Goal: Task Accomplishment & Management: Complete application form

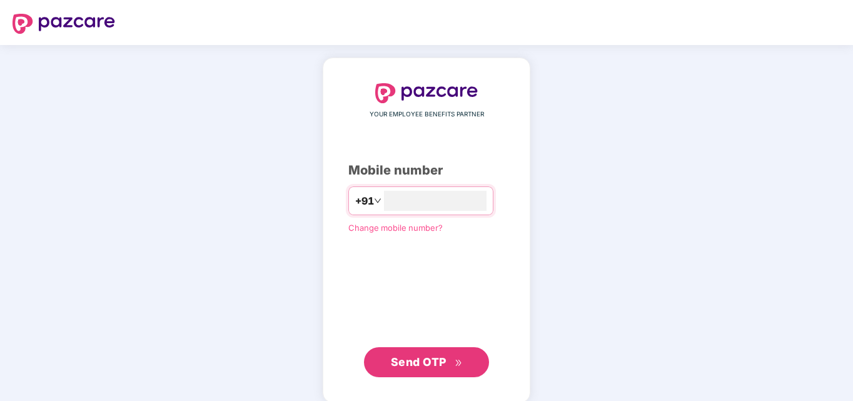
type input "**********"
click at [418, 357] on span "Send OTP" at bounding box center [419, 360] width 56 height 13
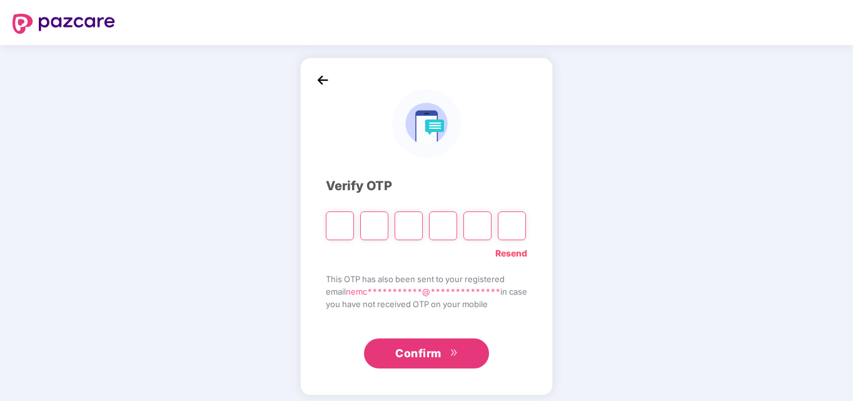
type input "*"
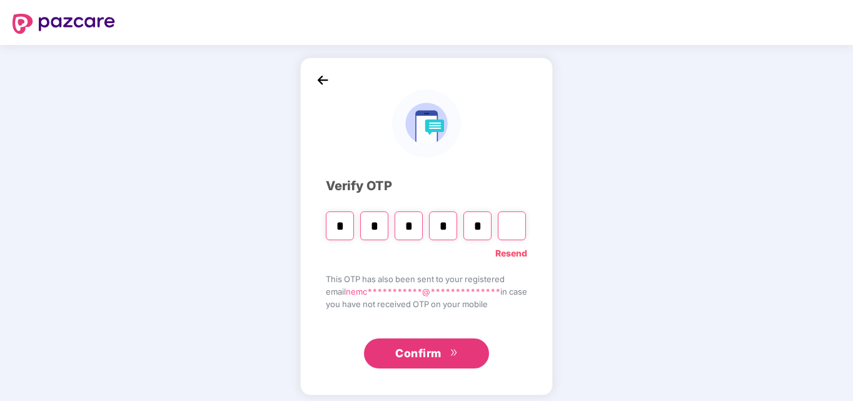
type input "*"
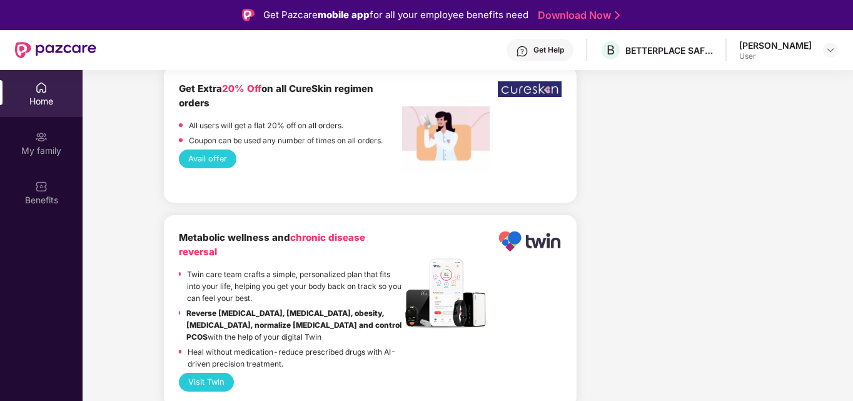
scroll to position [1759, 0]
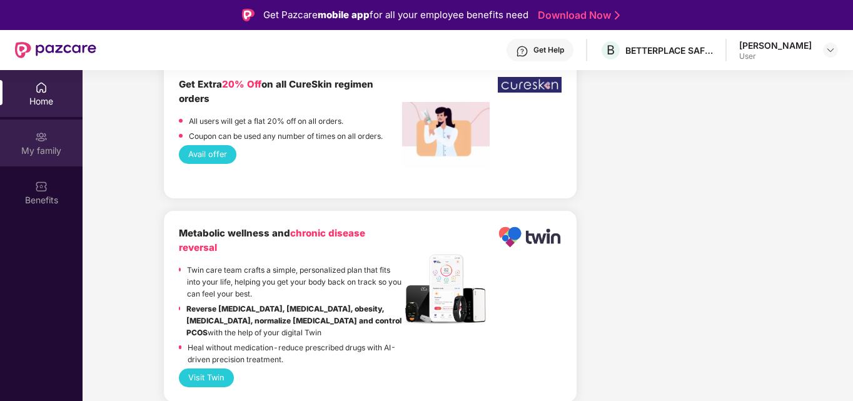
click at [38, 141] on img at bounding box center [41, 137] width 13 height 13
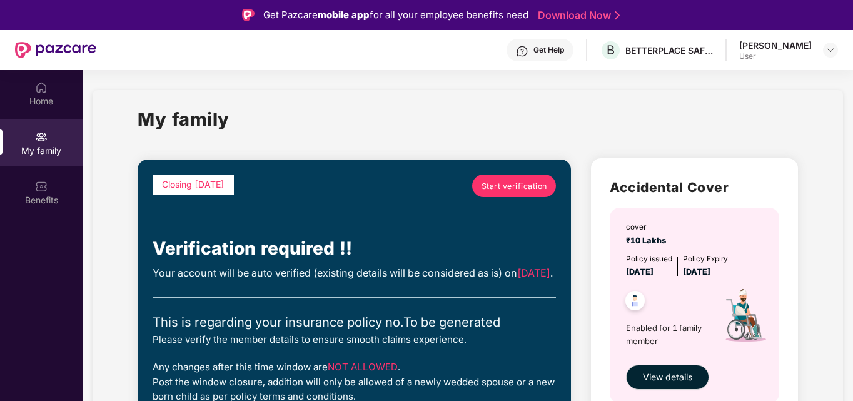
click at [493, 184] on span "Start verification" at bounding box center [515, 186] width 66 height 12
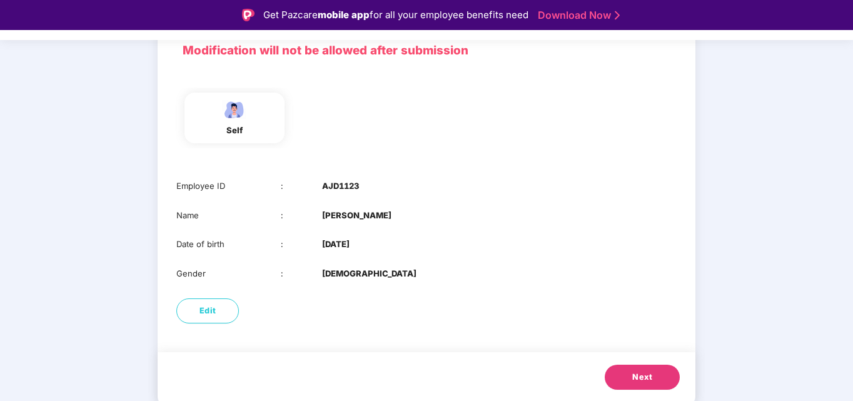
scroll to position [30, 0]
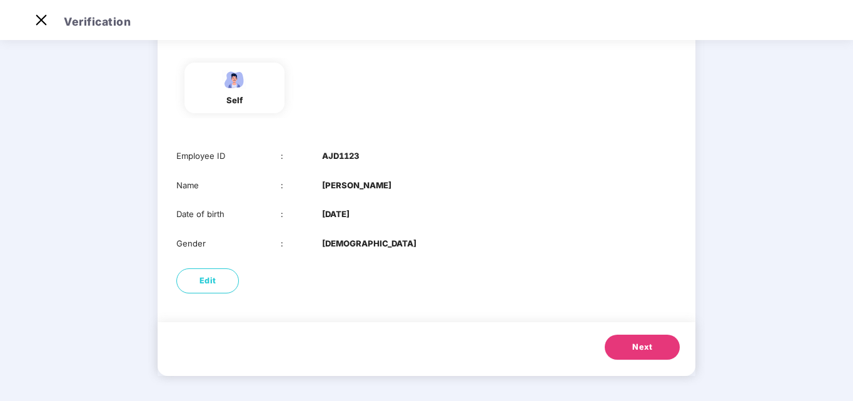
click at [632, 347] on span "Next" at bounding box center [642, 347] width 20 height 13
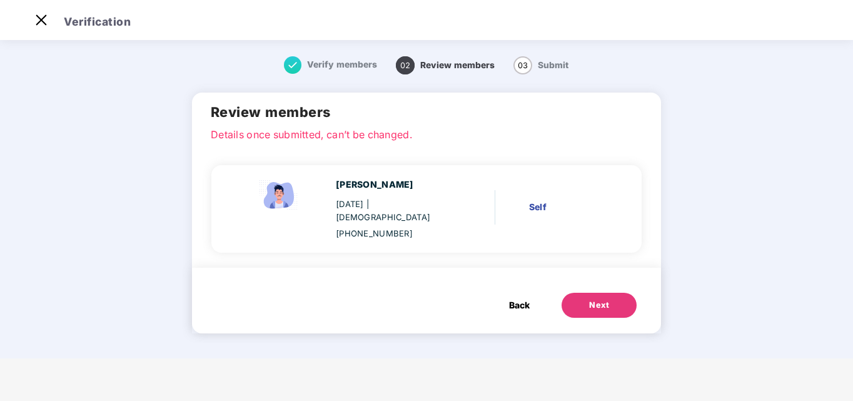
scroll to position [0, 0]
click at [600, 299] on div "Next" at bounding box center [599, 305] width 20 height 13
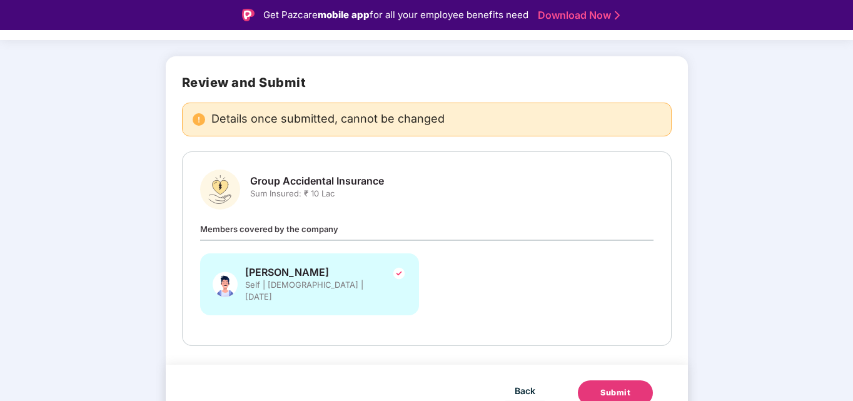
scroll to position [69, 0]
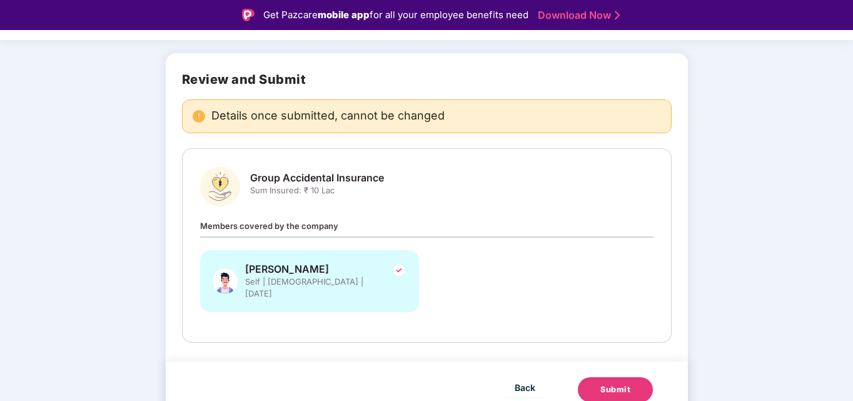
click at [605, 383] on div "Submit" at bounding box center [615, 389] width 30 height 13
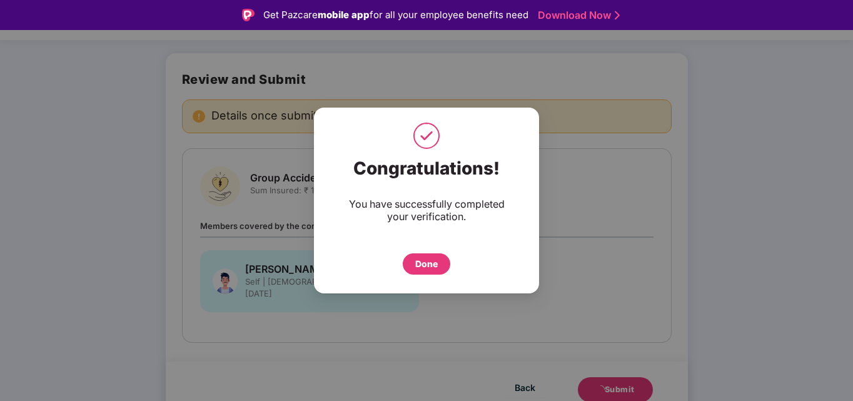
click at [430, 261] on div "Done" at bounding box center [426, 264] width 23 height 14
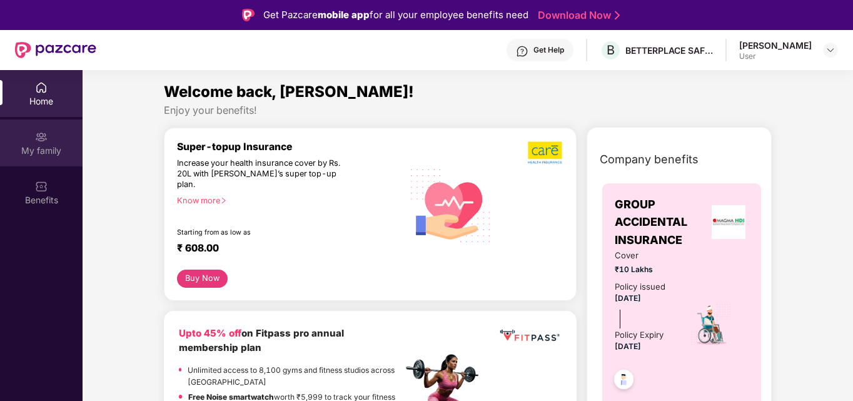
click at [31, 128] on div "My family" at bounding box center [41, 142] width 83 height 47
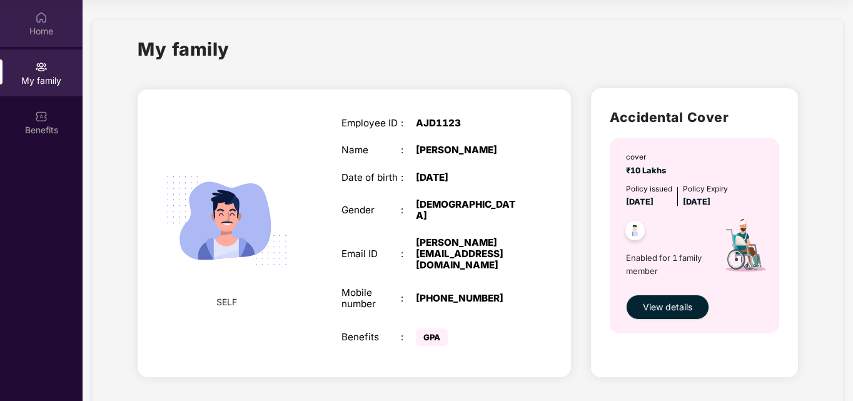
click at [38, 29] on div "Home" at bounding box center [41, 31] width 83 height 13
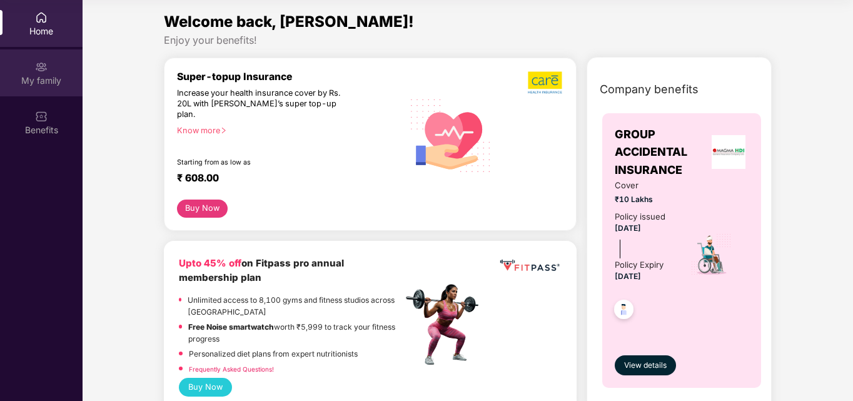
click at [42, 73] on img at bounding box center [41, 67] width 13 height 13
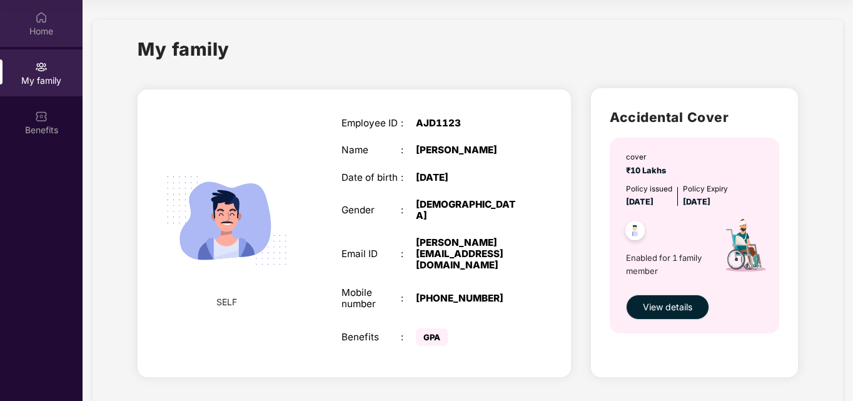
click at [50, 21] on div "Home" at bounding box center [41, 23] width 83 height 47
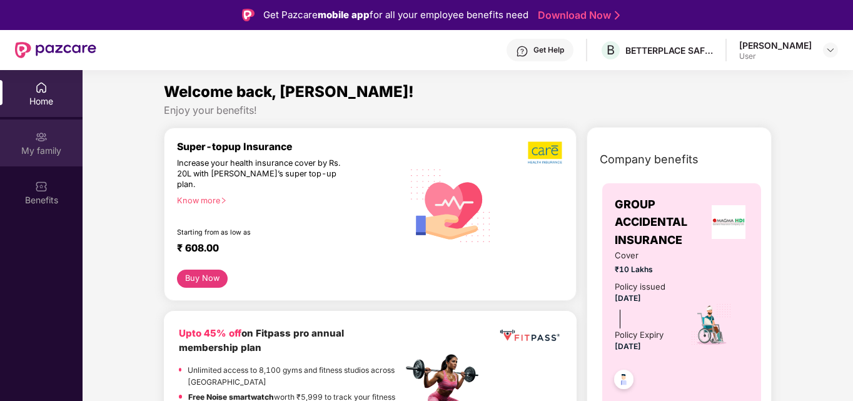
click at [46, 152] on div "My family" at bounding box center [41, 150] width 83 height 13
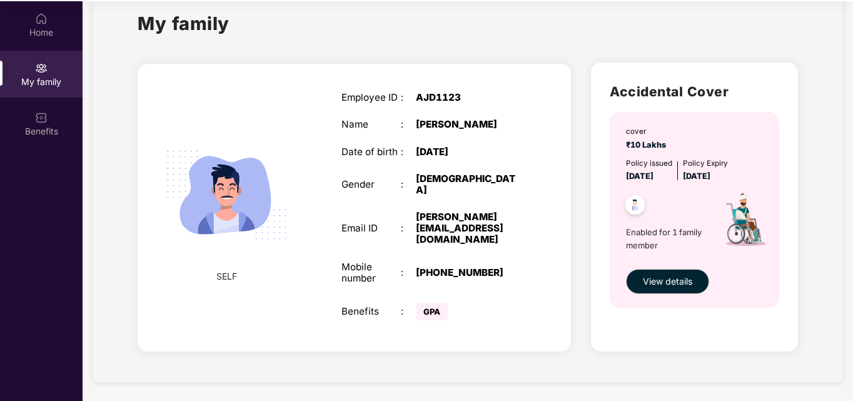
scroll to position [70, 0]
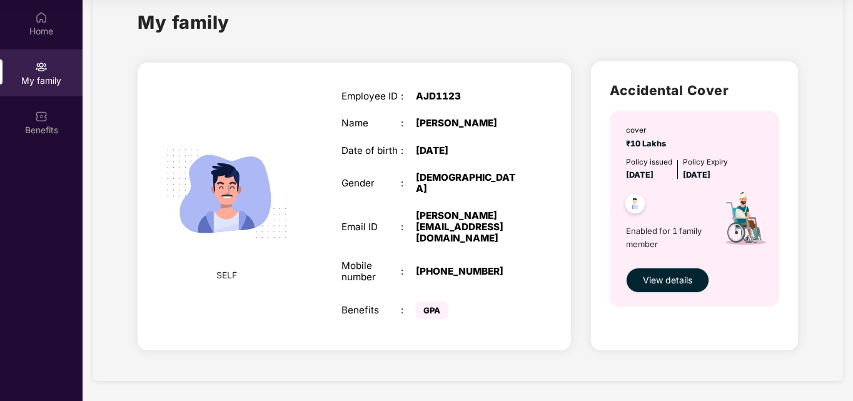
click at [671, 277] on span "View details" at bounding box center [667, 280] width 49 height 14
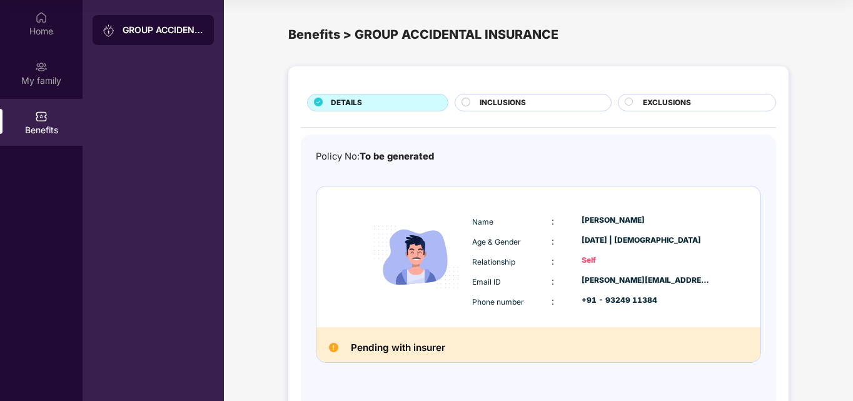
click at [463, 100] on circle at bounding box center [466, 102] width 8 height 8
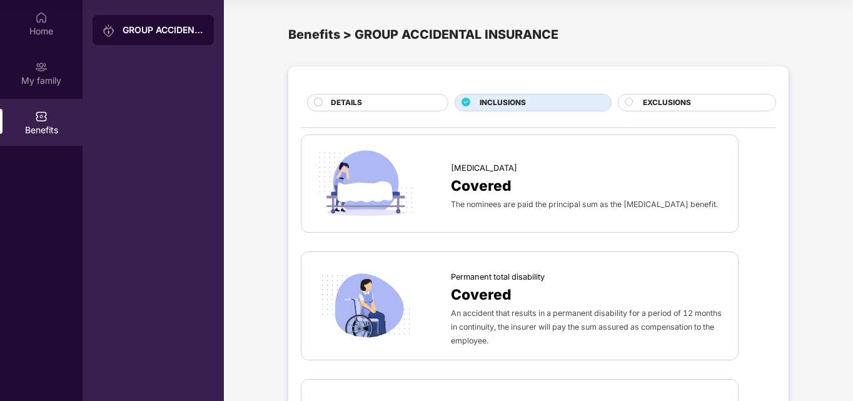
click at [627, 100] on circle at bounding box center [629, 102] width 8 height 8
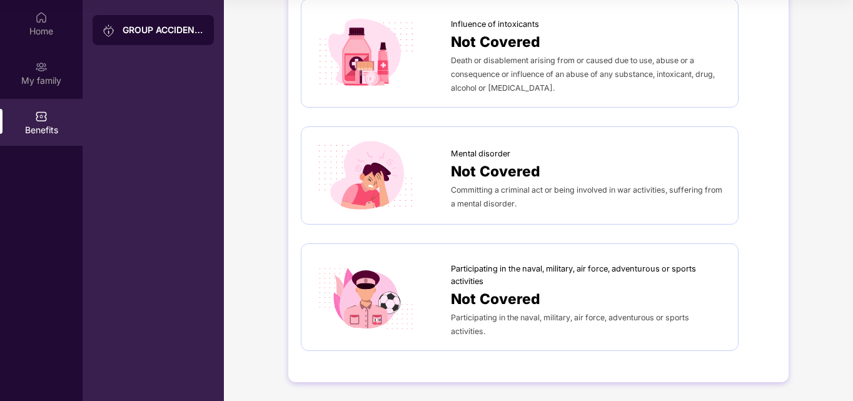
scroll to position [525, 0]
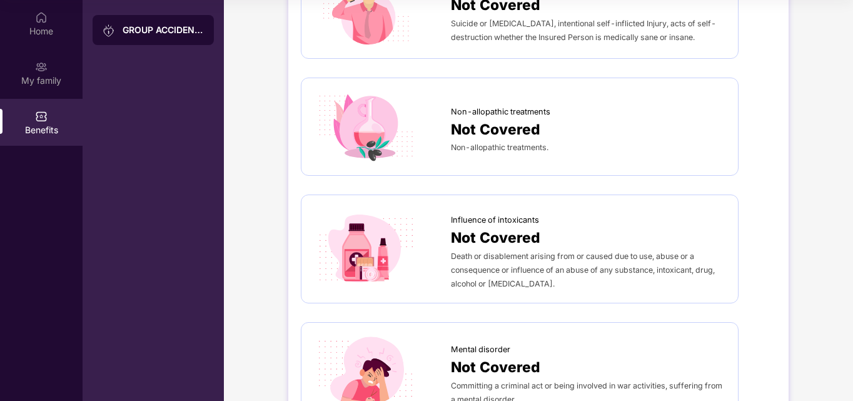
click at [143, 28] on div "GROUP ACCIDENTAL INSURANCE" at bounding box center [163, 30] width 81 height 13
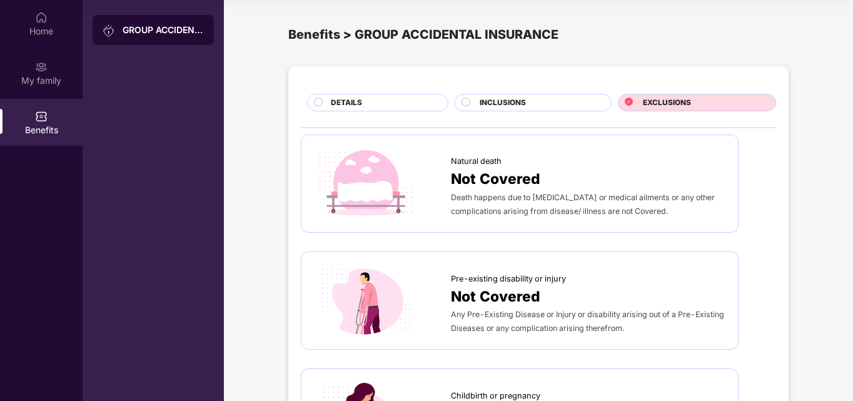
scroll to position [0, 0]
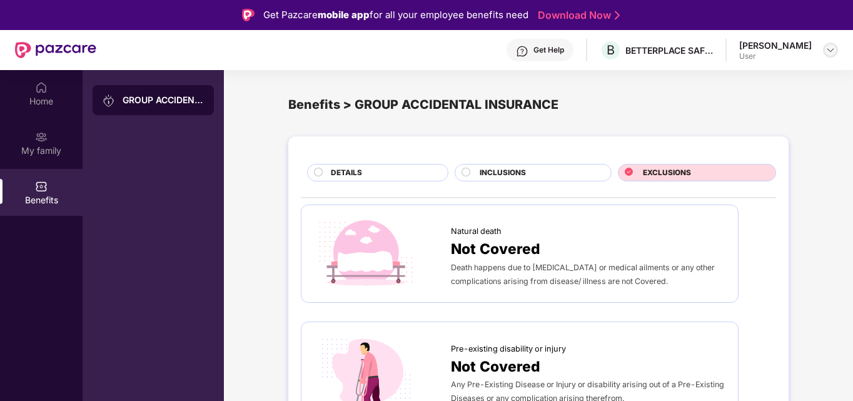
click at [825, 54] on div at bounding box center [830, 50] width 15 height 15
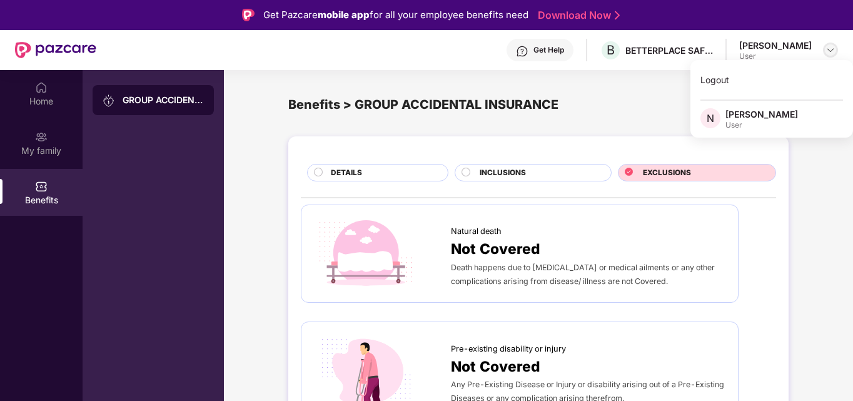
click at [825, 54] on div at bounding box center [830, 50] width 15 height 15
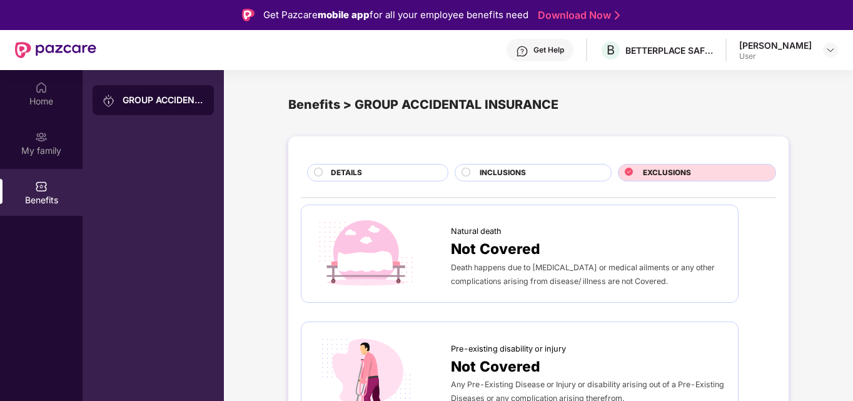
click at [545, 50] on div "Get Help" at bounding box center [548, 50] width 31 height 10
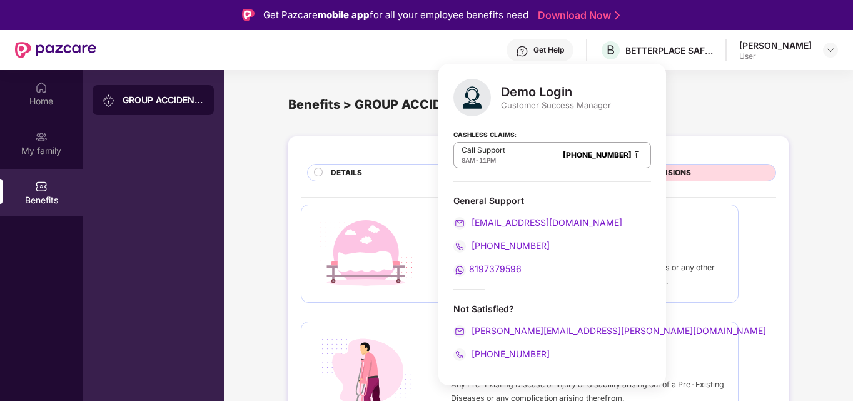
click at [676, 118] on div "Benefits > GROUP ACCIDENTAL INSURANCE" at bounding box center [538, 105] width 500 height 50
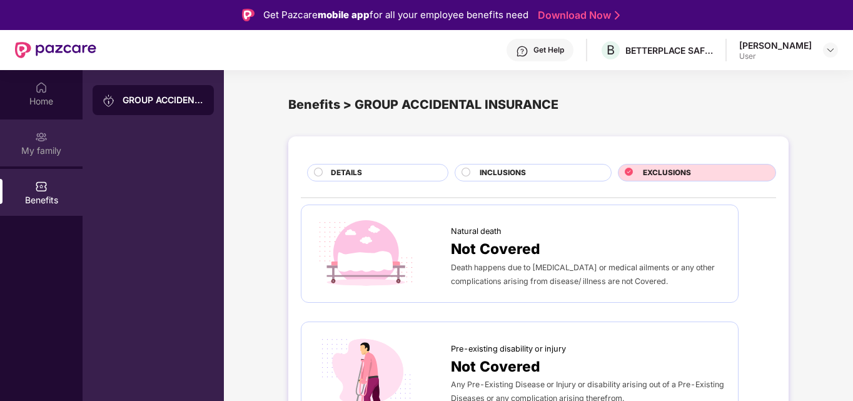
click at [32, 135] on div "My family" at bounding box center [41, 142] width 83 height 47
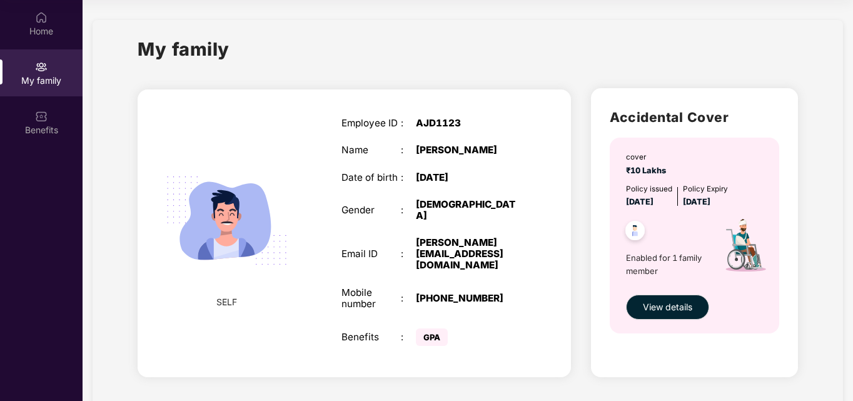
click at [221, 180] on img at bounding box center [226, 220] width 149 height 149
click at [183, 171] on img at bounding box center [226, 220] width 149 height 149
click at [54, 81] on div "My family" at bounding box center [41, 80] width 83 height 13
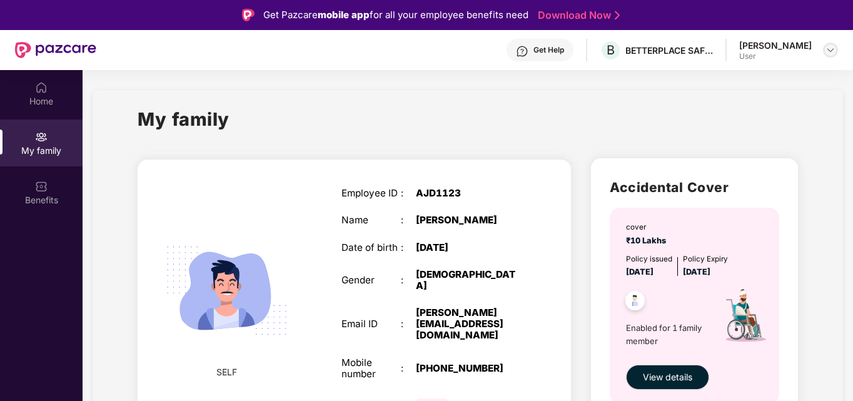
click at [835, 53] on img at bounding box center [831, 50] width 10 height 10
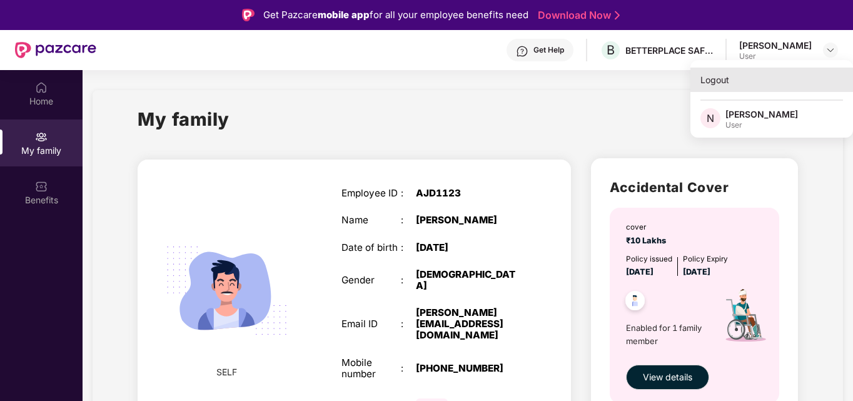
click at [727, 80] on div "Logout" at bounding box center [771, 80] width 163 height 24
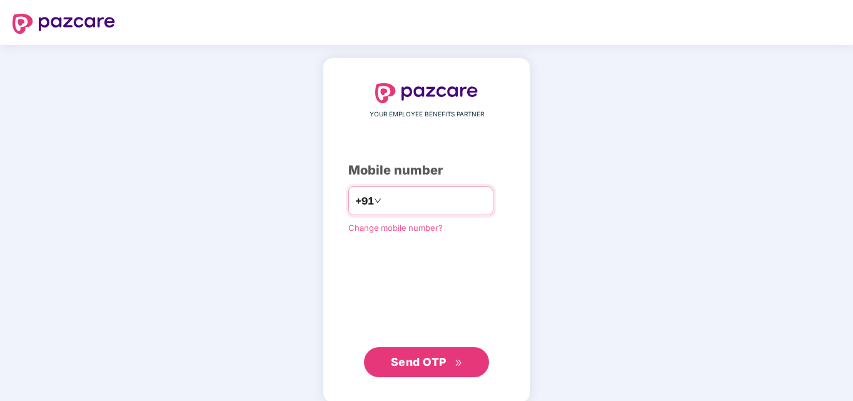
click at [384, 193] on input "number" at bounding box center [435, 201] width 103 height 20
type input "**********"
click at [415, 356] on span "Send OTP" at bounding box center [419, 361] width 56 height 13
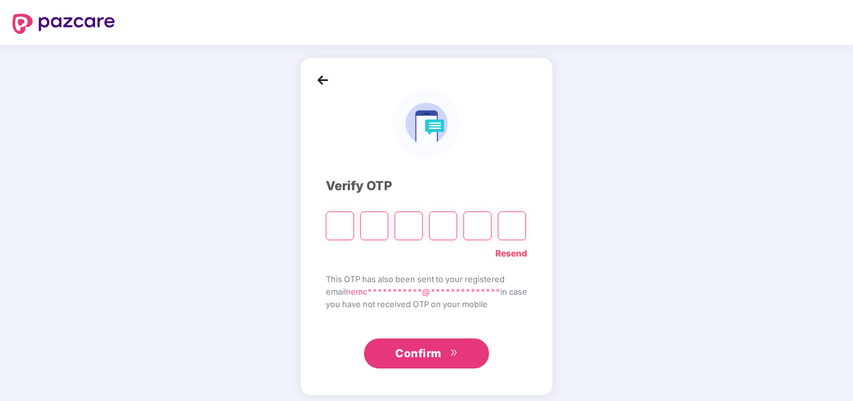
type input "*"
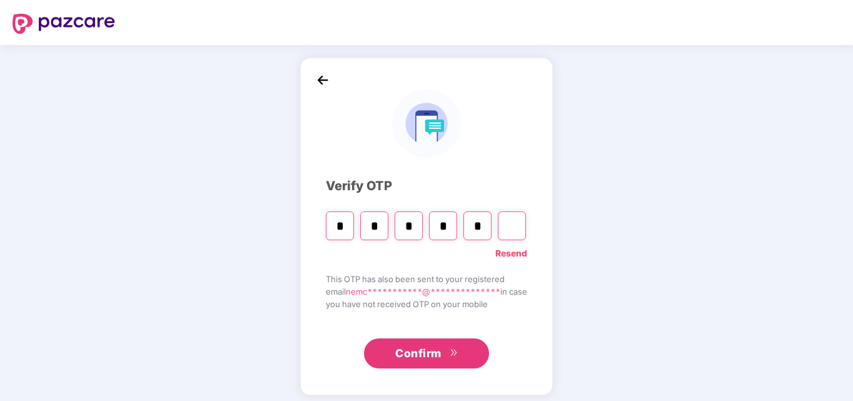
type input "*"
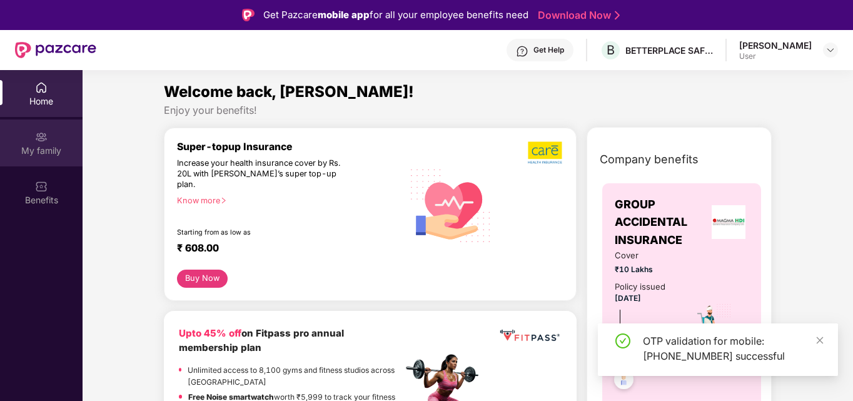
click at [49, 140] on div "My family" at bounding box center [41, 142] width 83 height 47
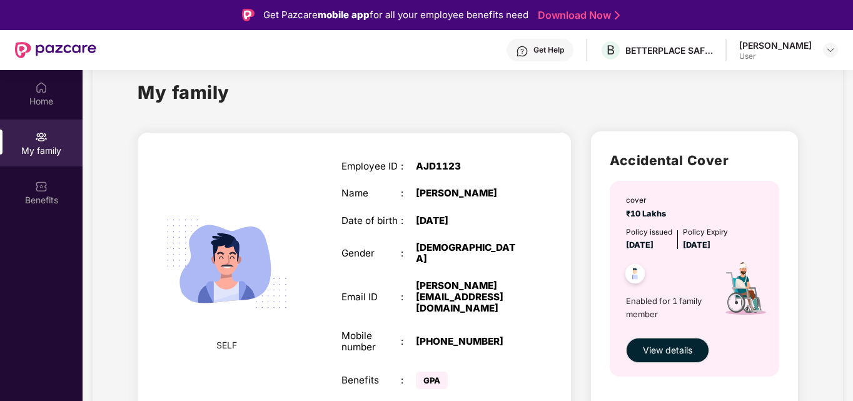
scroll to position [70, 0]
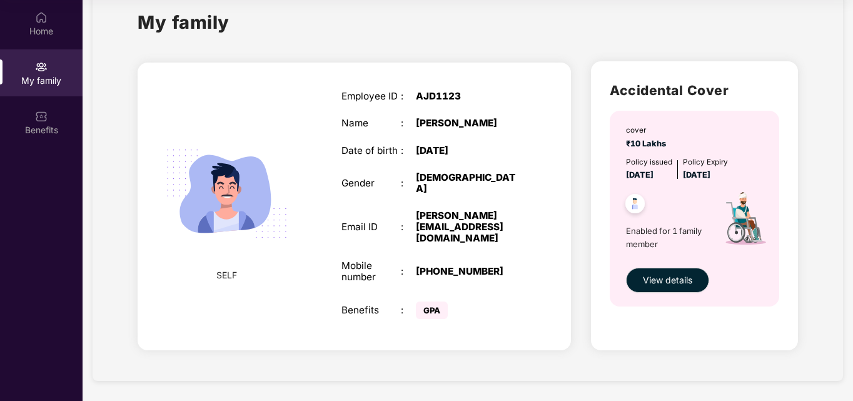
click at [433, 301] on span "GPA" at bounding box center [432, 310] width 32 height 18
click at [358, 305] on div "Benefits" at bounding box center [371, 310] width 60 height 11
drag, startPoint x: 378, startPoint y: 130, endPoint x: 458, endPoint y: 159, distance: 85.3
click at [458, 159] on div "Employee ID : AJD1123 Name : [PERSON_NAME] Date of birth : [DEMOGRAPHIC_DATA] G…" at bounding box center [431, 206] width 205 height 263
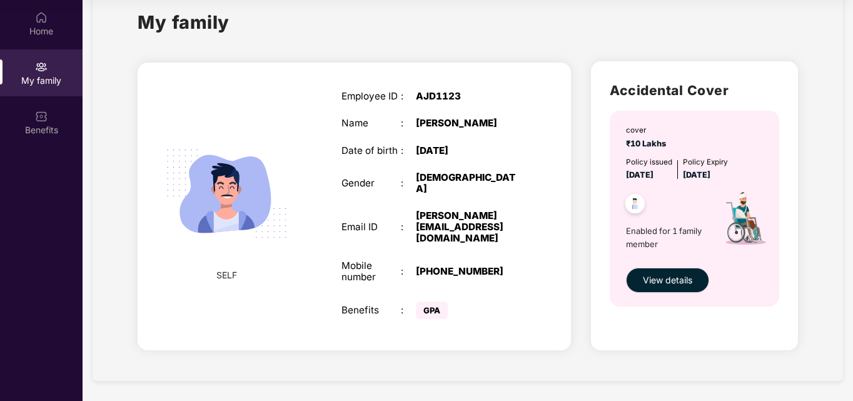
click at [458, 210] on div "[PERSON_NAME][EMAIL_ADDRESS][DOMAIN_NAME]" at bounding box center [468, 227] width 104 height 34
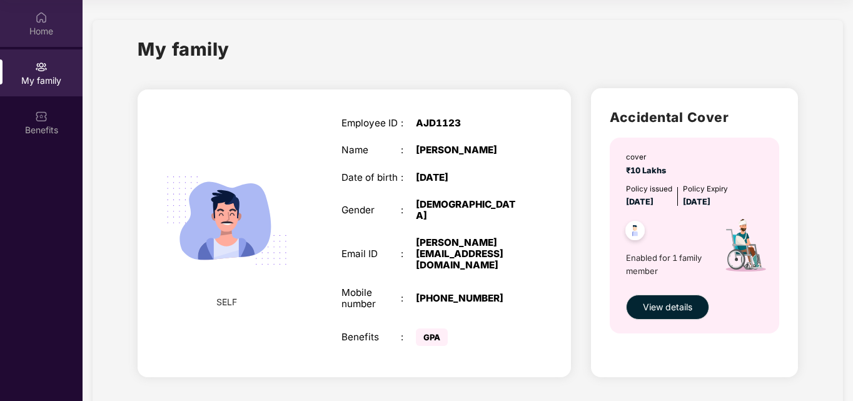
click at [38, 28] on div "Home" at bounding box center [41, 31] width 83 height 13
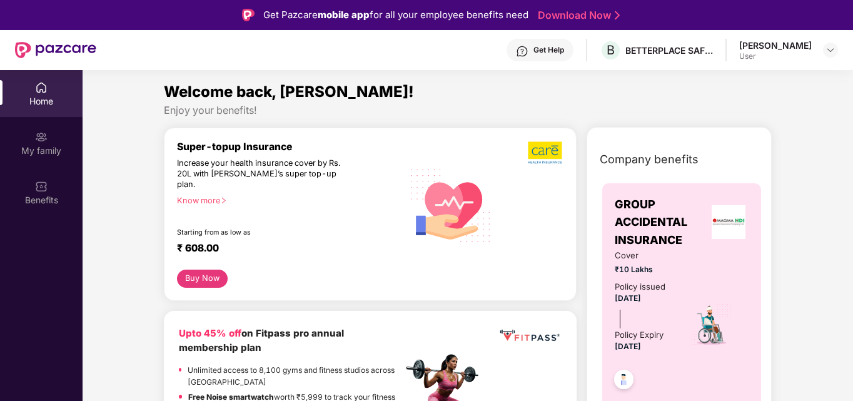
click at [193, 196] on div "Know more" at bounding box center [286, 200] width 218 height 9
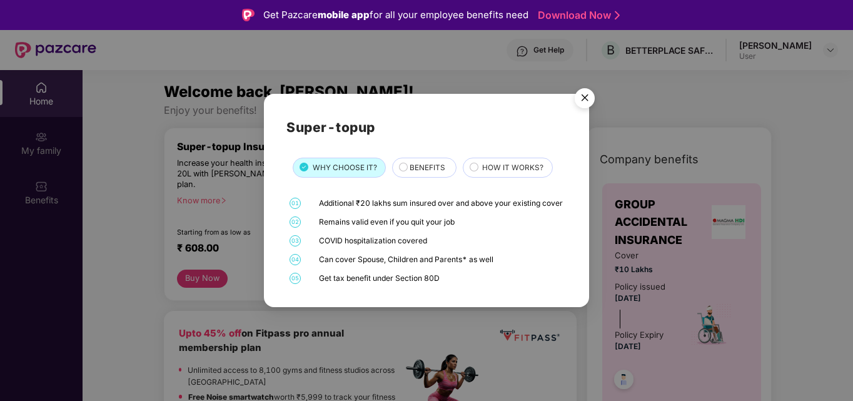
click at [579, 85] on img "Close" at bounding box center [584, 100] width 35 height 35
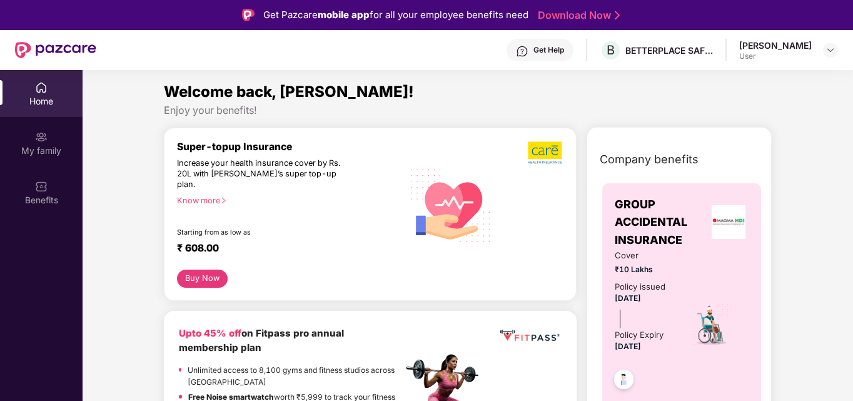
click at [533, 52] on div "Get Help" at bounding box center [548, 50] width 31 height 10
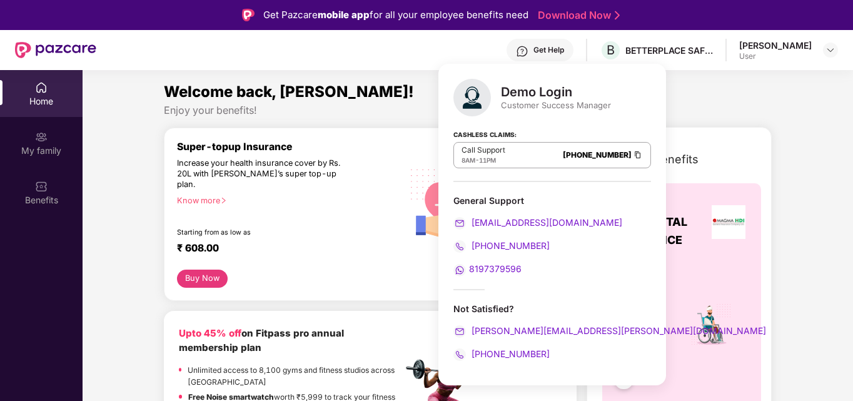
scroll to position [70, 0]
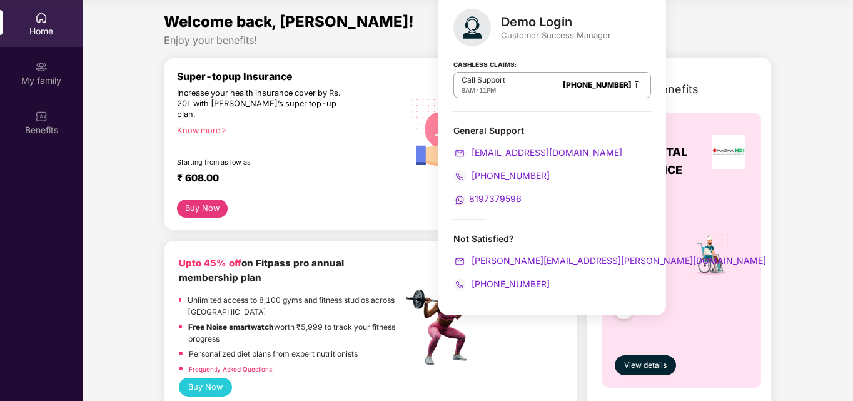
click at [481, 196] on span "8197379596" at bounding box center [495, 198] width 53 height 11
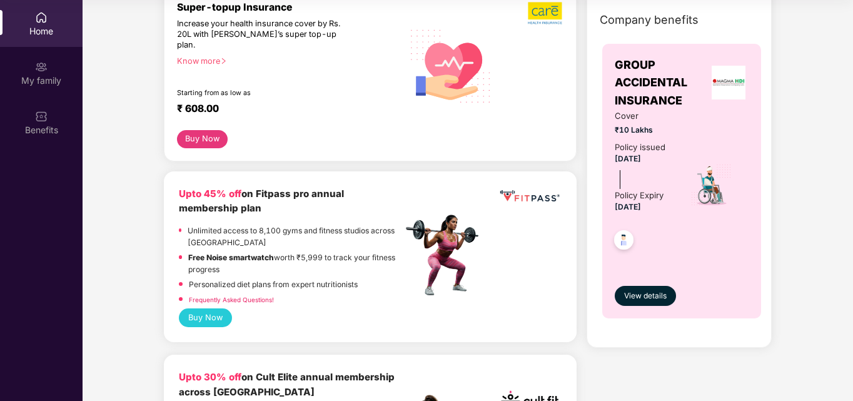
scroll to position [0, 0]
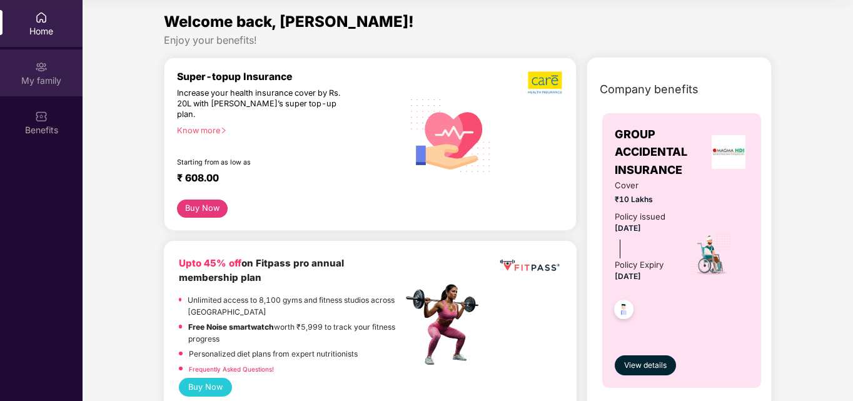
click at [57, 88] on div "My family" at bounding box center [41, 72] width 83 height 47
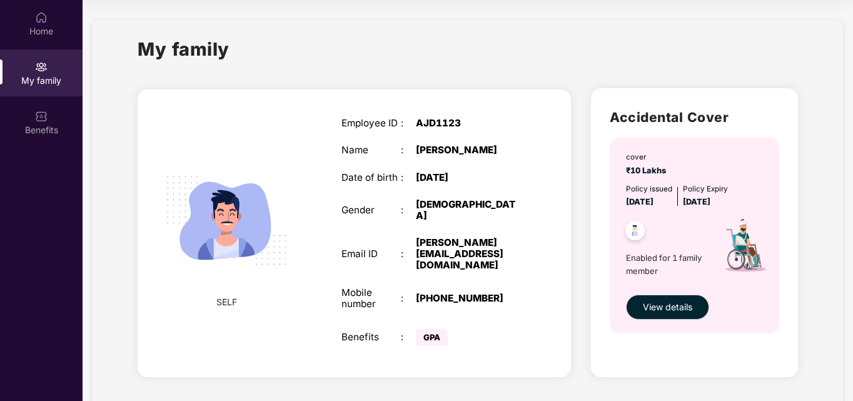
click at [508, 69] on div "My family" at bounding box center [468, 56] width 660 height 43
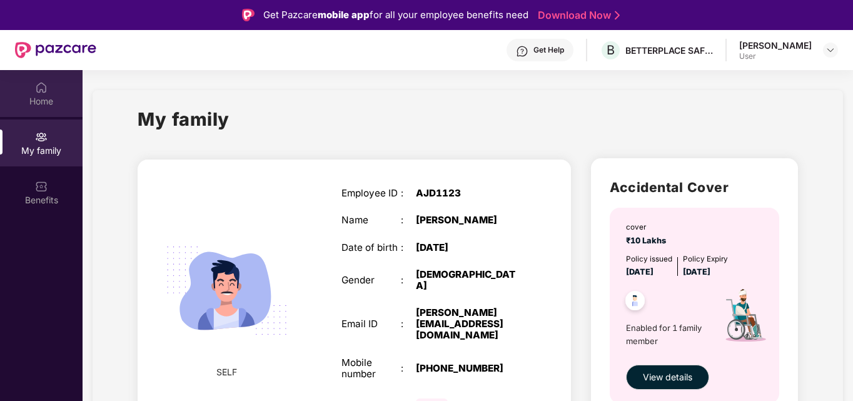
click at [32, 86] on div "Home" at bounding box center [41, 93] width 83 height 47
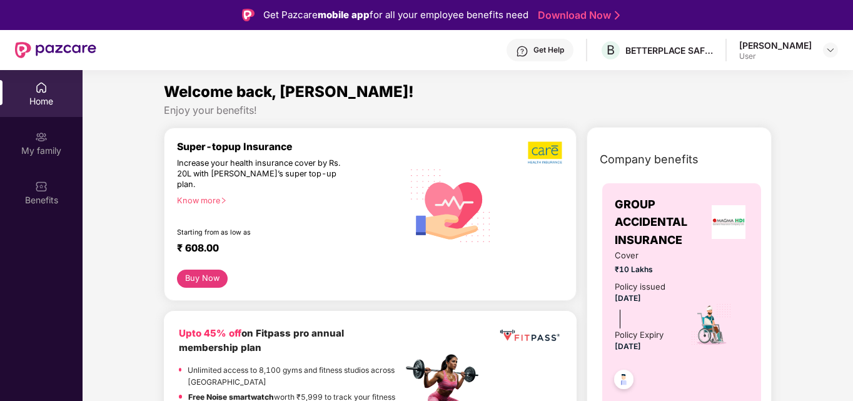
click at [423, 107] on div "Enjoy your benefits!" at bounding box center [468, 110] width 608 height 13
click at [594, 16] on link "Download Now" at bounding box center [577, 15] width 78 height 13
click at [32, 142] on div "My family" at bounding box center [41, 142] width 83 height 47
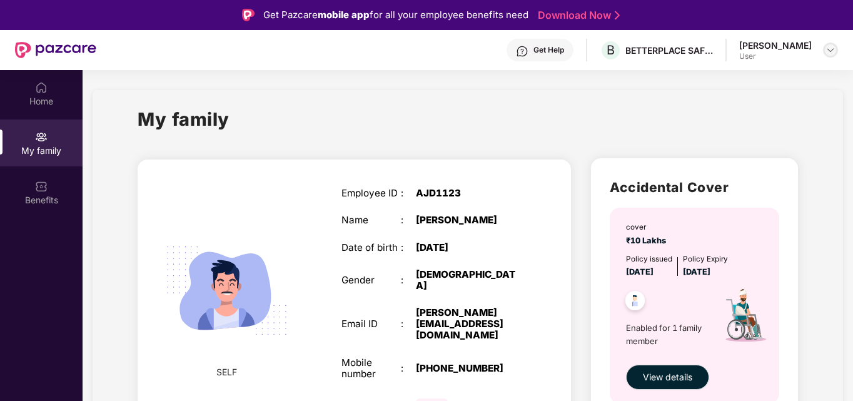
click at [828, 48] on img at bounding box center [831, 50] width 10 height 10
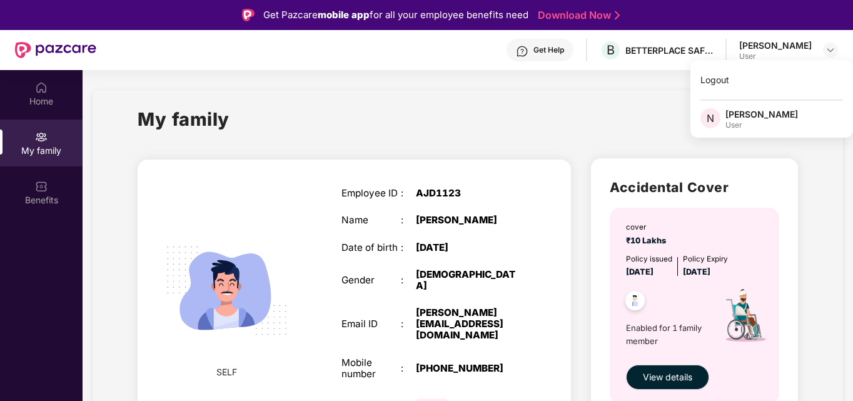
click at [552, 238] on div "SELF Employee ID : AJD1123 Name : [PERSON_NAME] Date of birth : [DEMOGRAPHIC_DA…" at bounding box center [354, 303] width 433 height 288
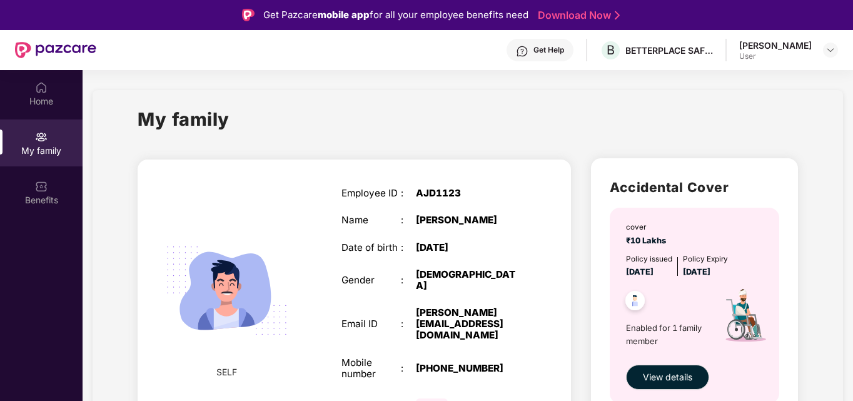
scroll to position [27, 0]
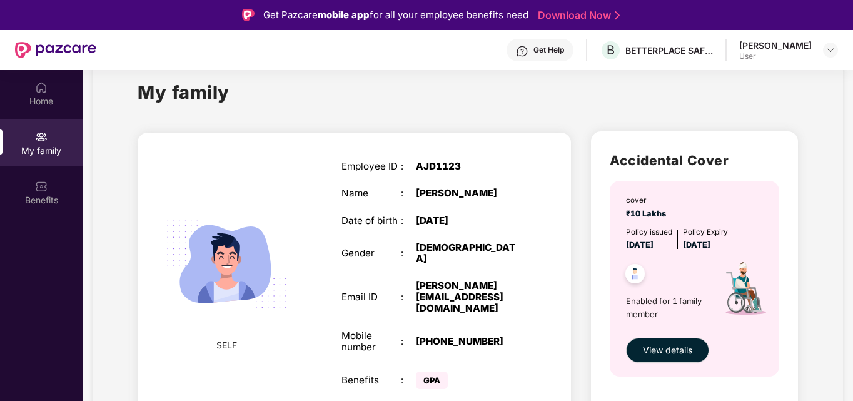
click at [427, 372] on span "GPA" at bounding box center [432, 381] width 32 height 18
click at [282, 283] on img at bounding box center [226, 263] width 149 height 149
click at [455, 162] on div "AJD1123" at bounding box center [468, 166] width 104 height 11
click at [541, 49] on div "Get Help" at bounding box center [548, 50] width 31 height 10
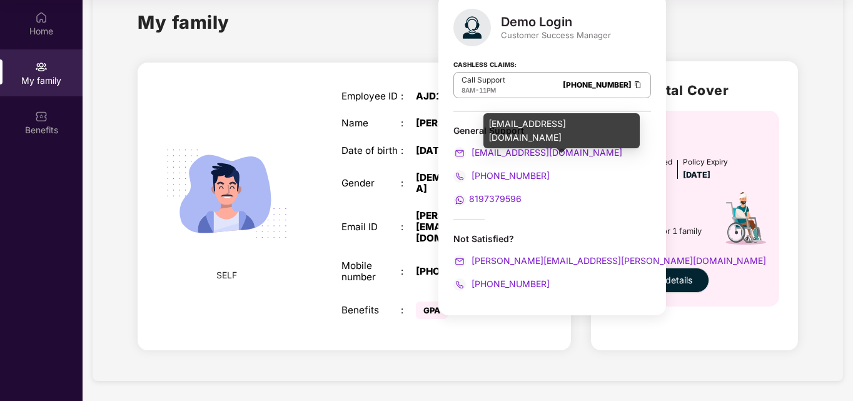
scroll to position [0, 0]
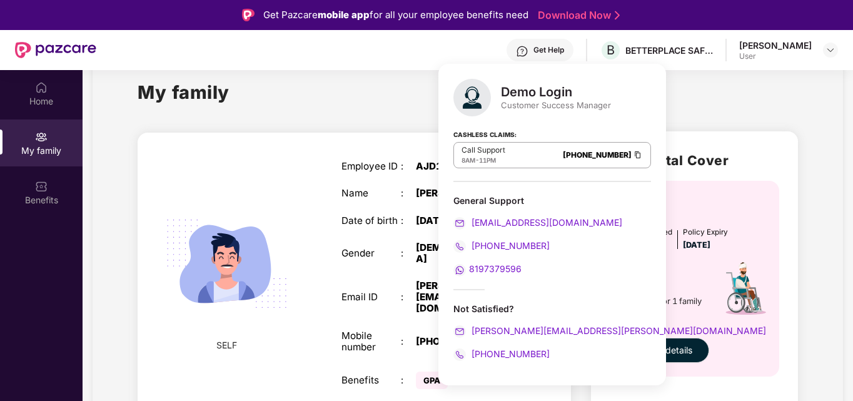
click at [700, 115] on div "My family" at bounding box center [468, 99] width 660 height 43
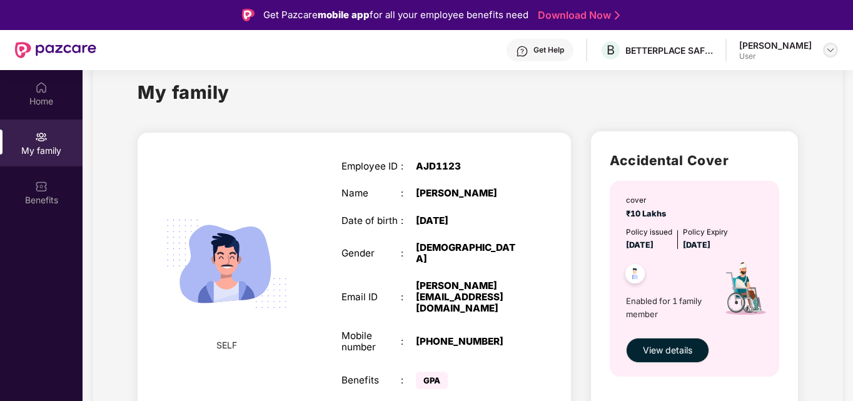
click at [831, 48] on img at bounding box center [831, 50] width 10 height 10
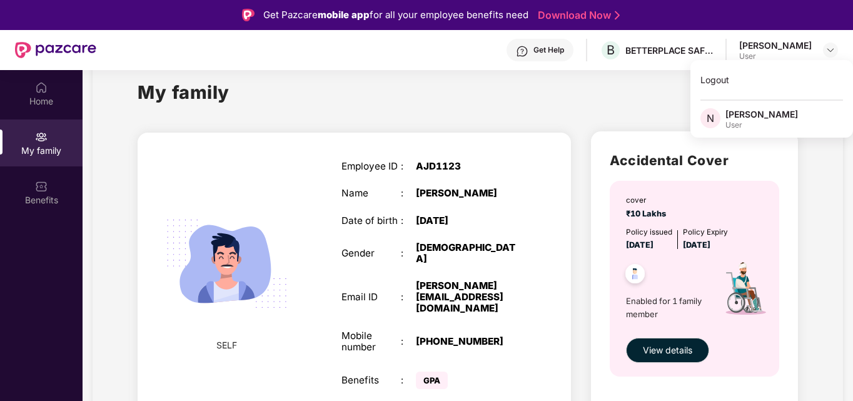
click at [473, 154] on div "Employee ID : AJD1123 Name : [PERSON_NAME] Date of birth : [DEMOGRAPHIC_DATA] G…" at bounding box center [431, 276] width 205 height 263
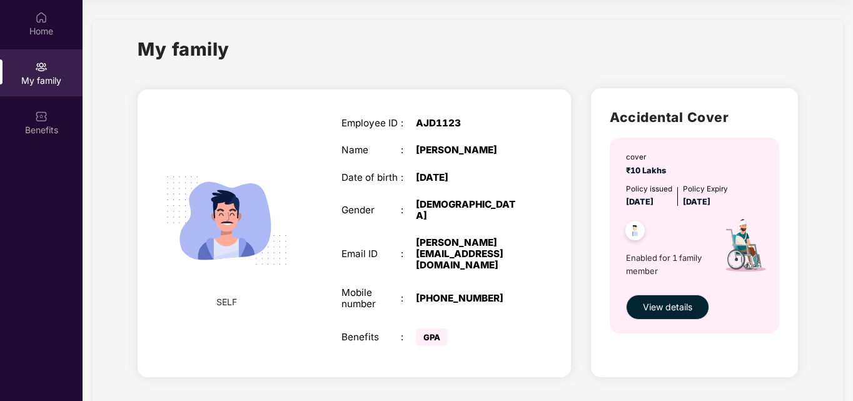
scroll to position [1, 0]
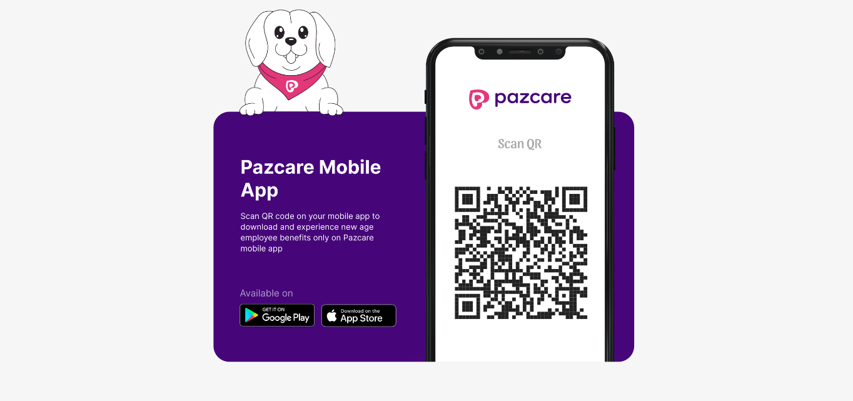
scroll to position [0, 1]
